Goal: Task Accomplishment & Management: Use online tool/utility

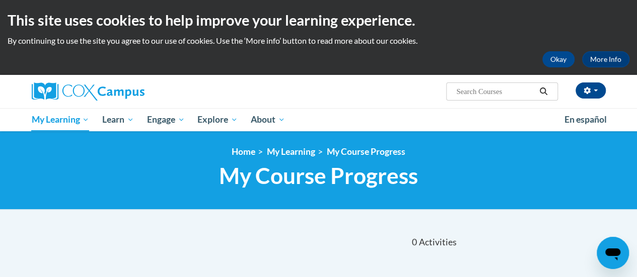
scroll to position [1, 0]
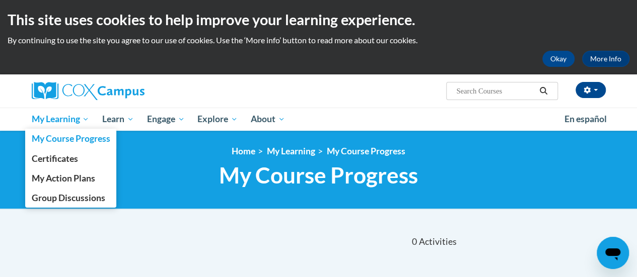
click at [58, 124] on span "My Learning" at bounding box center [60, 119] width 58 height 12
click at [58, 139] on span "My Course Progress" at bounding box center [70, 138] width 78 height 11
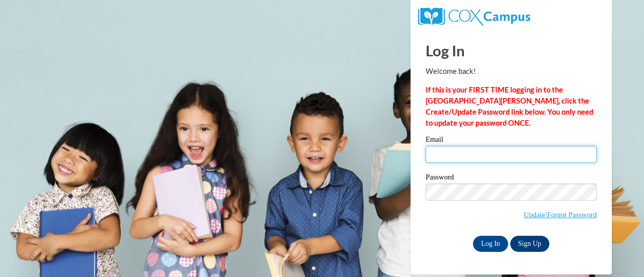
click at [480, 151] on input "Email" at bounding box center [511, 154] width 171 height 17
type input "julie.daniel@muskegonorway.org"
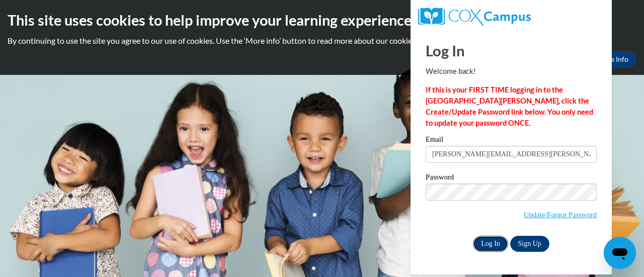
click at [492, 244] on input "Log In" at bounding box center [490, 244] width 35 height 16
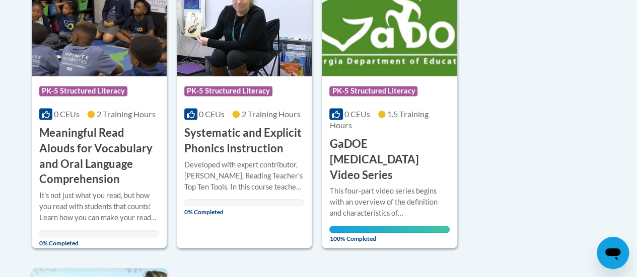
scroll to position [825, 0]
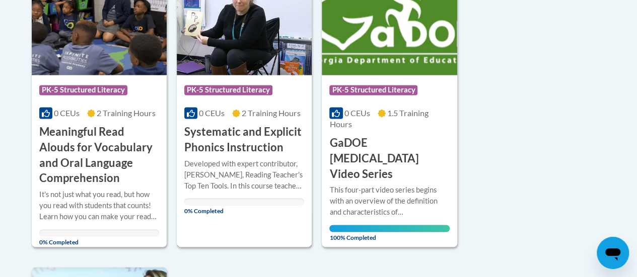
click at [286, 40] on img at bounding box center [244, 23] width 135 height 103
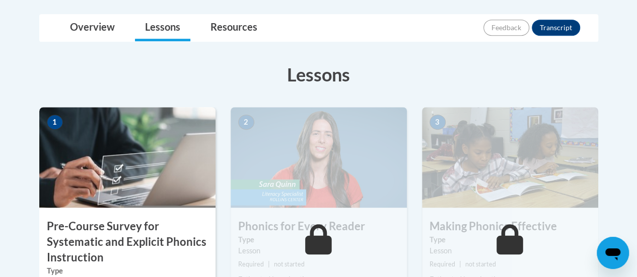
scroll to position [276, 0]
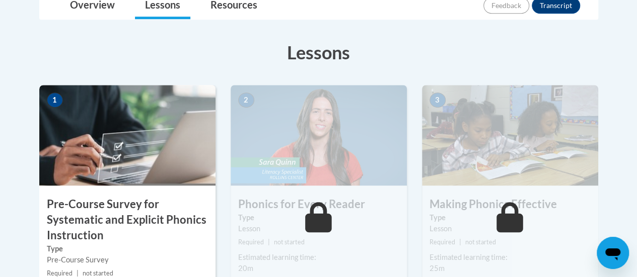
click at [125, 151] on img at bounding box center [127, 135] width 176 height 101
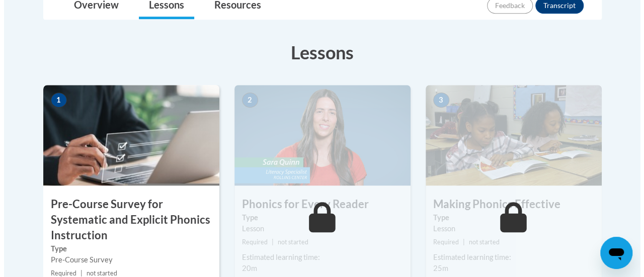
scroll to position [361, 0]
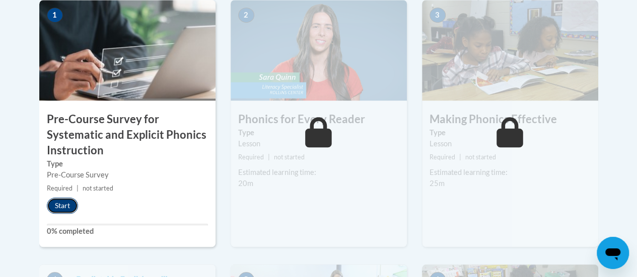
click at [56, 206] on button "Start" at bounding box center [62, 206] width 31 height 16
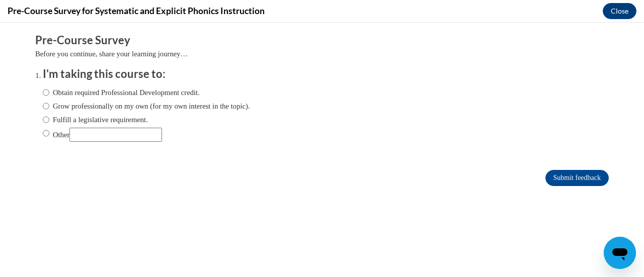
scroll to position [0, 0]
click at [43, 90] on input "Obtain required Professional Development credit." at bounding box center [46, 92] width 7 height 11
radio input "true"
click at [565, 183] on input "Submit feedback" at bounding box center [576, 178] width 63 height 16
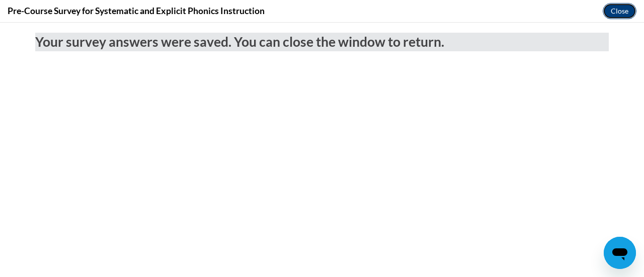
click at [618, 12] on button "Close" at bounding box center [620, 11] width 34 height 16
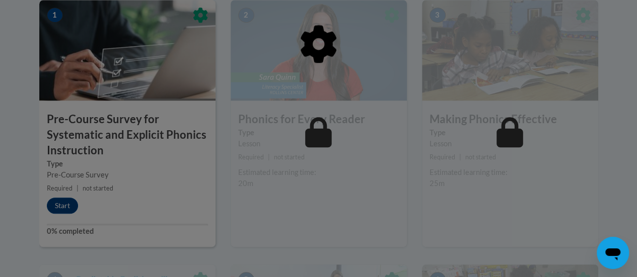
click at [275, 63] on div at bounding box center [318, 95] width 559 height 191
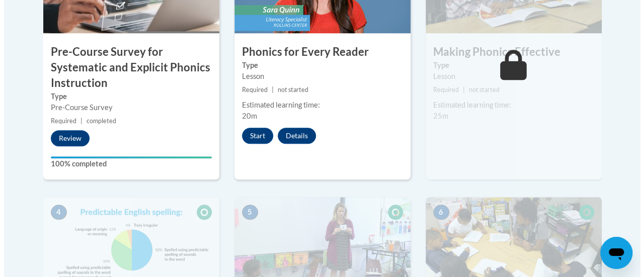
scroll to position [417, 0]
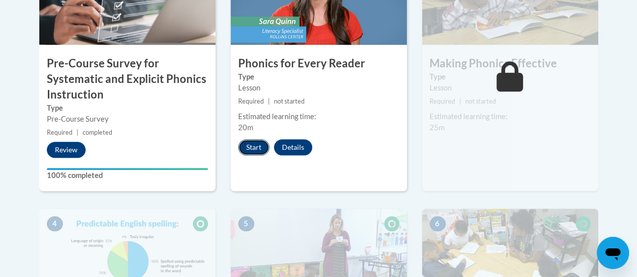
click at [255, 145] on button "Start" at bounding box center [253, 147] width 31 height 16
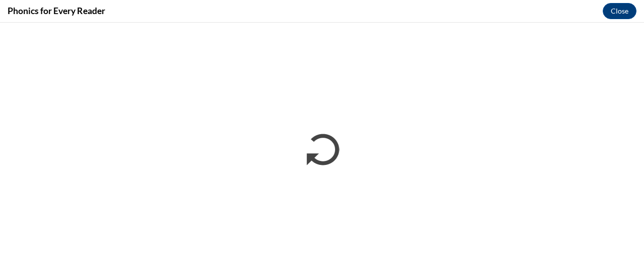
scroll to position [0, 0]
click at [280, 4] on div "Phonics for Every Reader Close" at bounding box center [322, 11] width 644 height 23
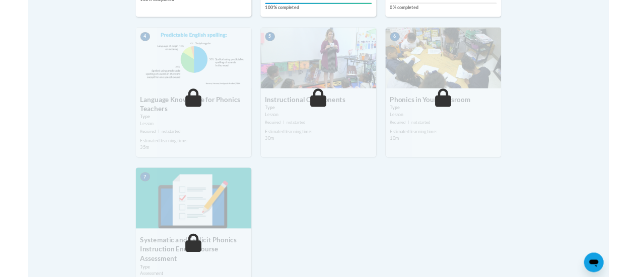
scroll to position [555, 0]
